Goal: Task Accomplishment & Management: Use online tool/utility

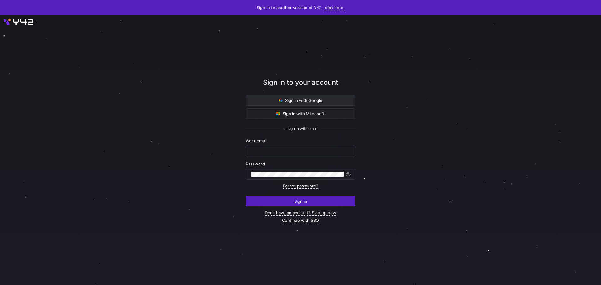
click at [286, 95] on button "Sign in with Google" at bounding box center [301, 100] width 110 height 11
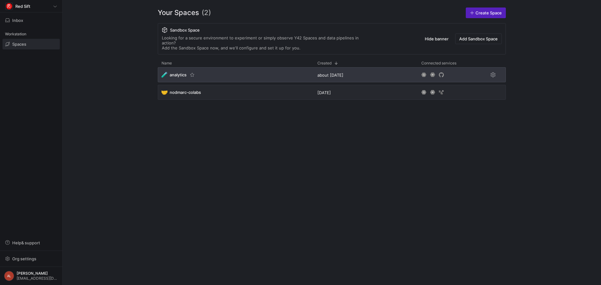
click at [225, 67] on div "🧪 analytics" at bounding box center [236, 74] width 156 height 15
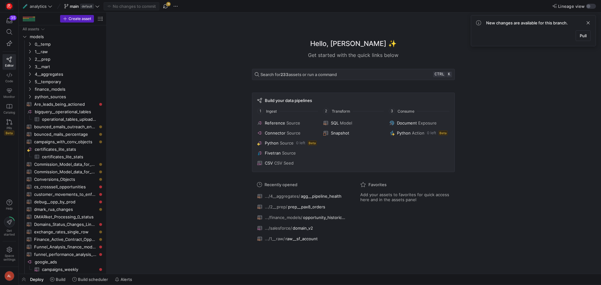
click at [575, 34] on div "Pull" at bounding box center [533, 35] width 115 height 11
click at [577, 34] on span at bounding box center [583, 36] width 14 height 10
click at [30, 52] on icon "Press SPACE to select this row." at bounding box center [30, 52] width 4 height 4
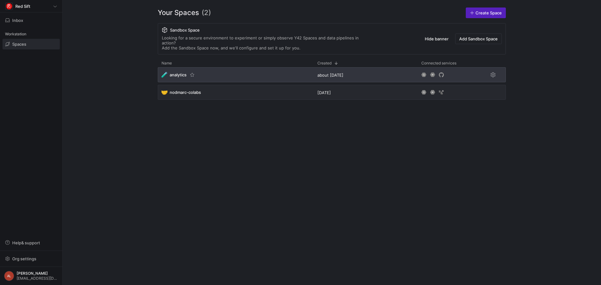
click at [233, 72] on div "🧪 analytics" at bounding box center [236, 74] width 156 height 15
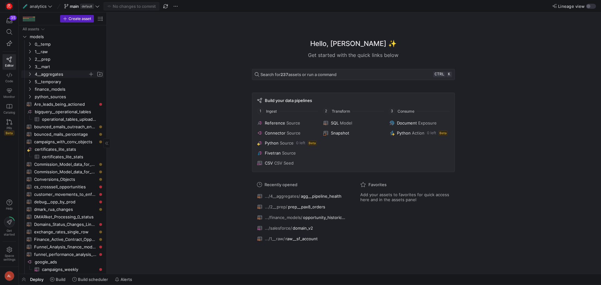
click at [29, 73] on icon "Press SPACE to select this row." at bounding box center [30, 74] width 4 height 4
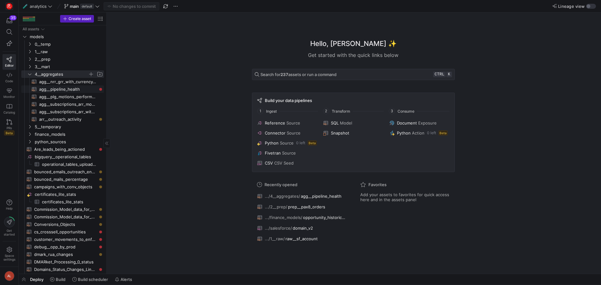
click at [64, 87] on span "agg__pipeline_health​​​​​​​​​​" at bounding box center [68, 89] width 58 height 7
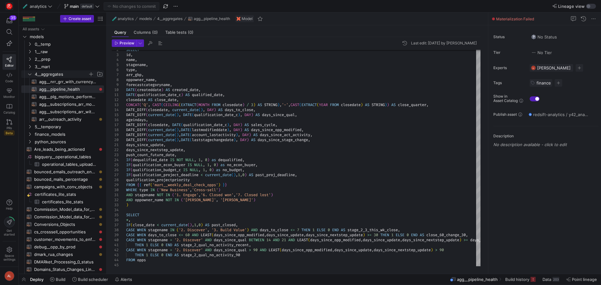
click at [30, 75] on icon "Press SPACE to select this row." at bounding box center [30, 74] width 4 height 4
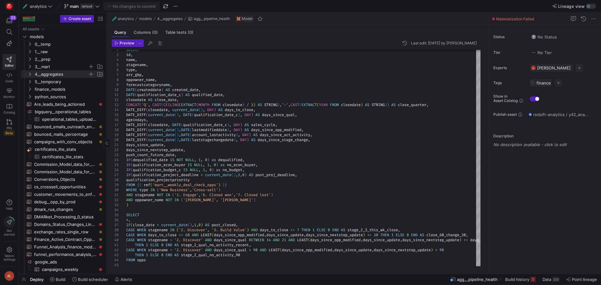
click at [30, 68] on icon "Press SPACE to select this row." at bounding box center [30, 67] width 4 height 4
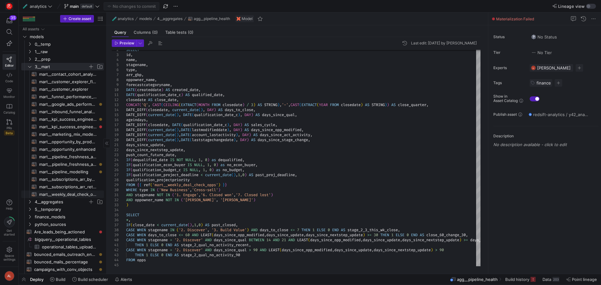
click at [68, 193] on span "mart__weekly_deal_check_opps​​​​​​​​​​" at bounding box center [68, 194] width 58 height 7
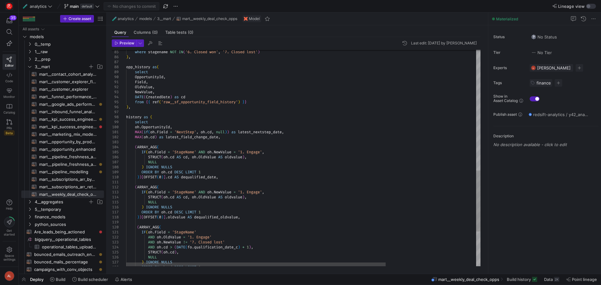
scroll to position [0, 69]
drag, startPoint x: 160, startPoint y: 93, endPoint x: 136, endPoint y: 77, distance: 28.7
click at [136, 77] on div "ORDER BY oh . cd DESC LIMIT 1 ) ) [ OFFSET ( 0 ) ] . cd AS dequalified_date , (…" at bounding box center [364, 6] width 477 height 765
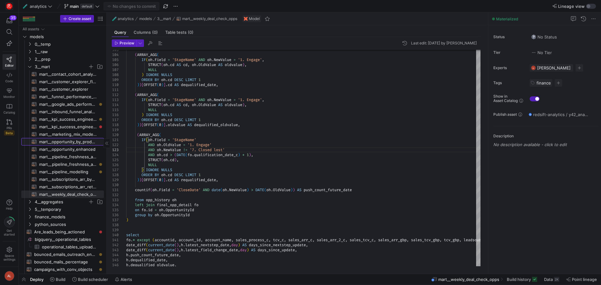
click at [67, 143] on span "mart__opportunity_by_product_line​​​​​​​​​​" at bounding box center [68, 141] width 58 height 7
type textarea "{{ config(materialized="table") }} with opp_a as ( select * from {{ref('mart__o…"
